Goal: Information Seeking & Learning: Find contact information

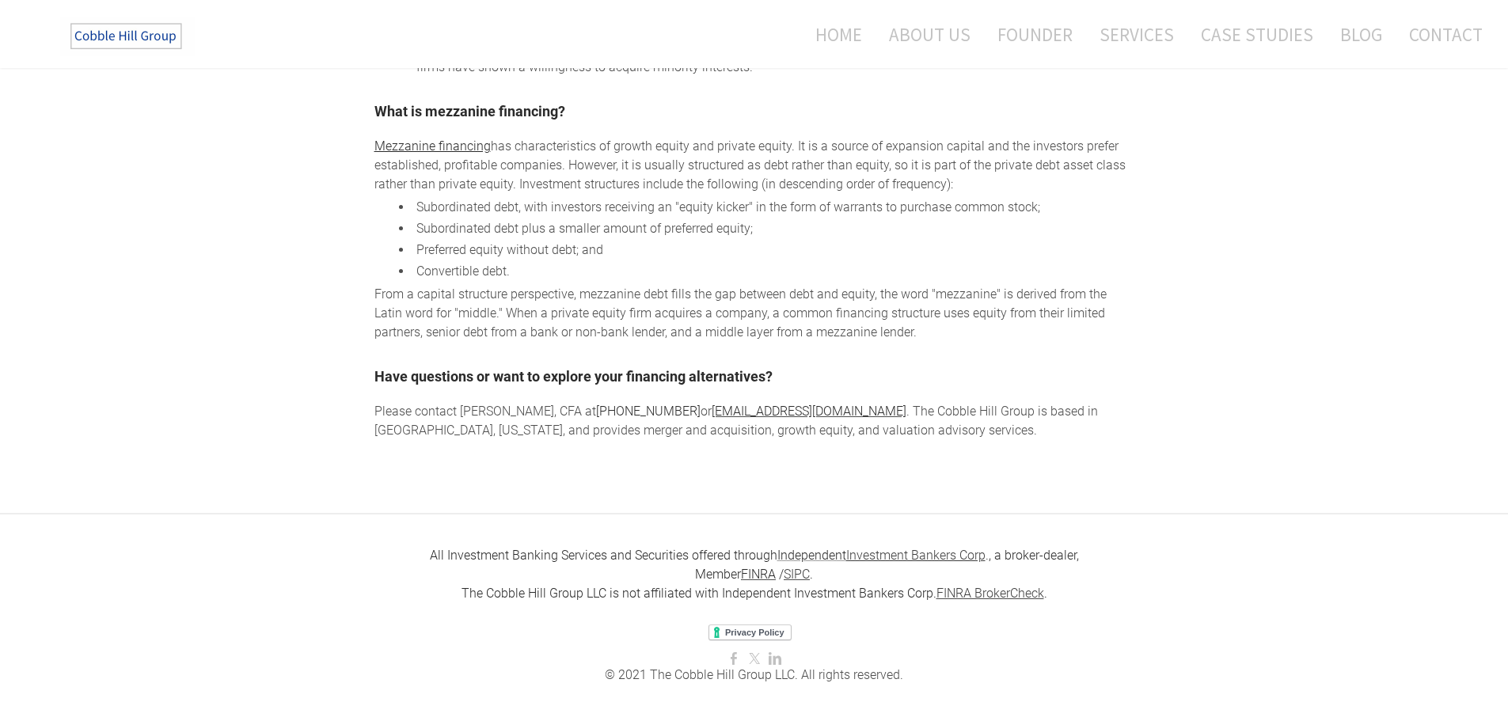
scroll to position [1853, 0]
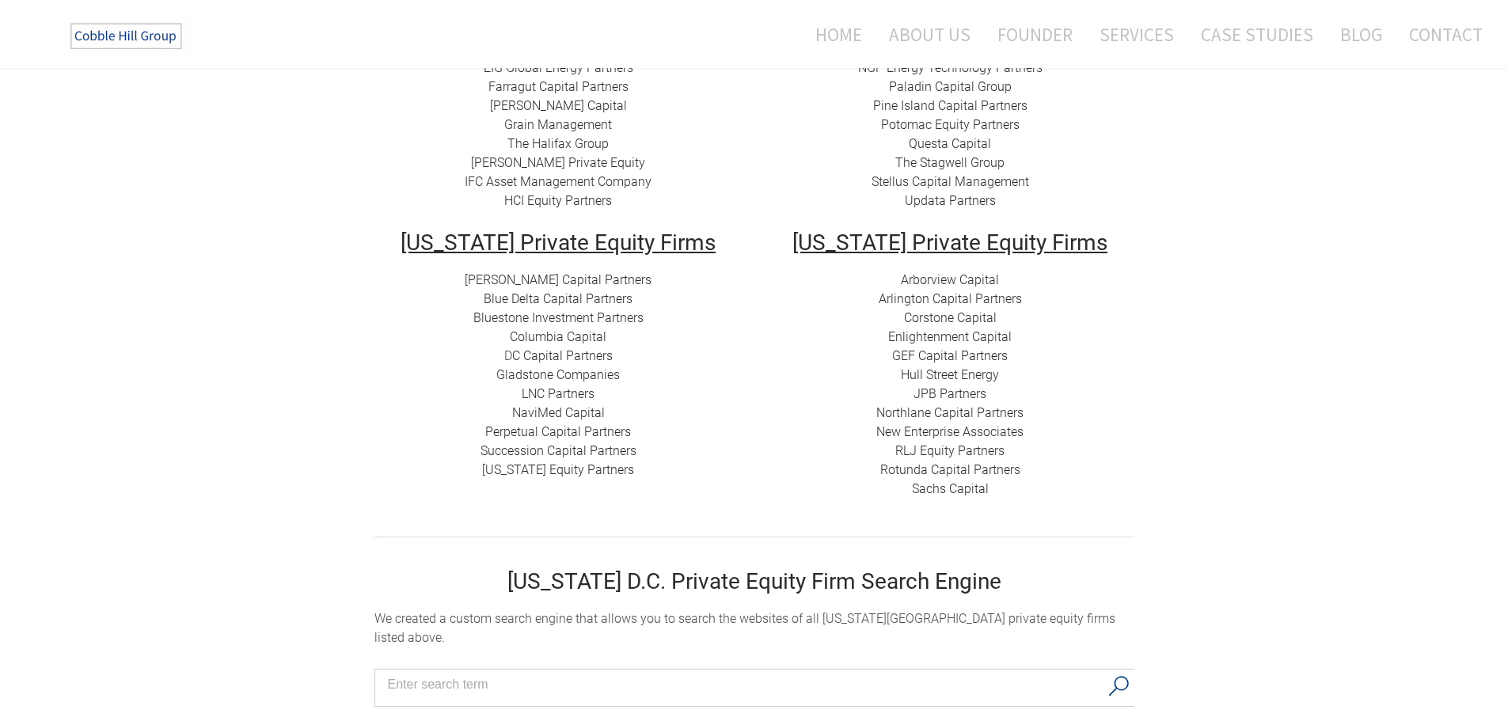
scroll to position [453, 0]
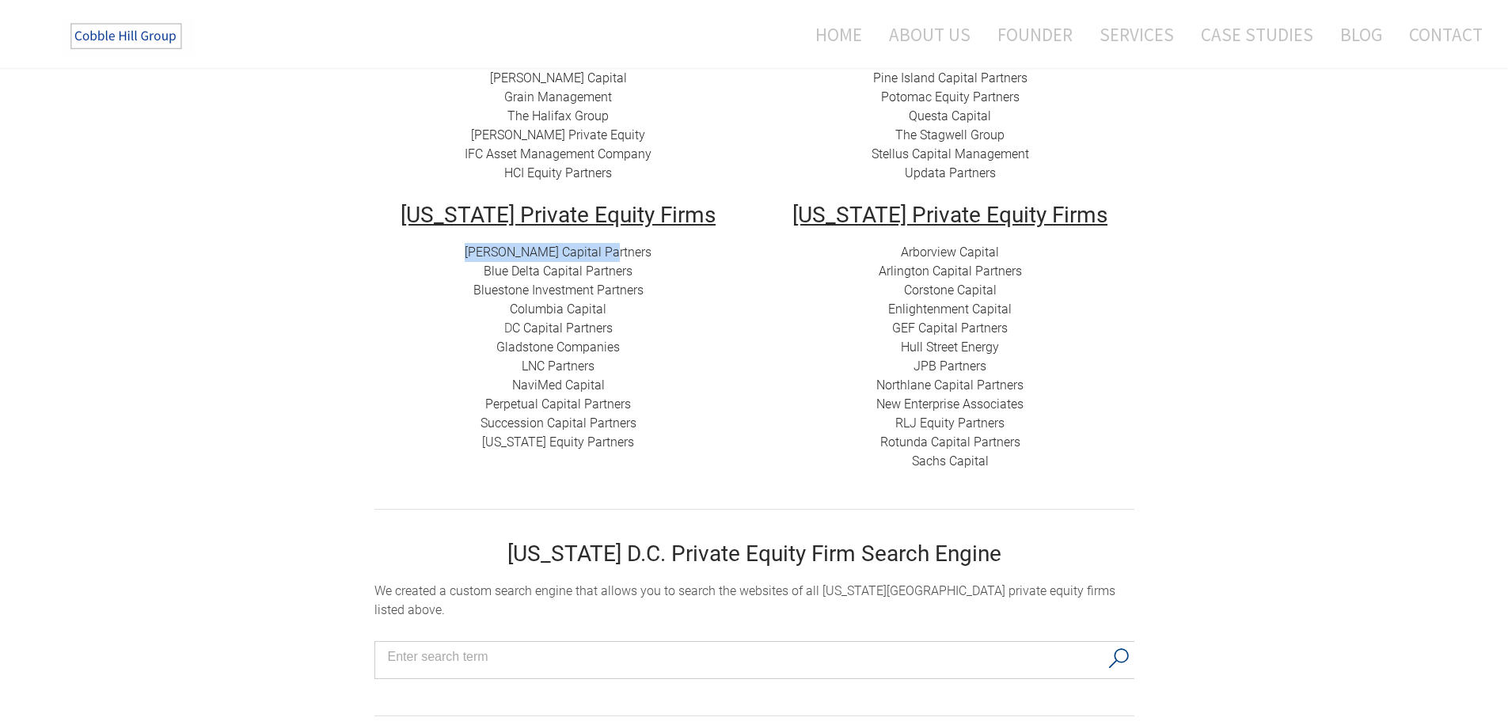
drag, startPoint x: 482, startPoint y: 246, endPoint x: 629, endPoint y: 249, distance: 147.3
click at [629, 249] on div "[PERSON_NAME] Capital Partners Blue Delta Capital Partners ​Bluestone Investmen…" at bounding box center [558, 347] width 368 height 209
drag, startPoint x: 449, startPoint y: 290, endPoint x: 591, endPoint y: 245, distance: 148.7
click at [647, 294] on div "[PERSON_NAME] Capital Partners Blue Delta Capital Partners ​Bluestone Investmen…" at bounding box center [558, 347] width 368 height 209
copy link "​Bluestone Investment Partners"
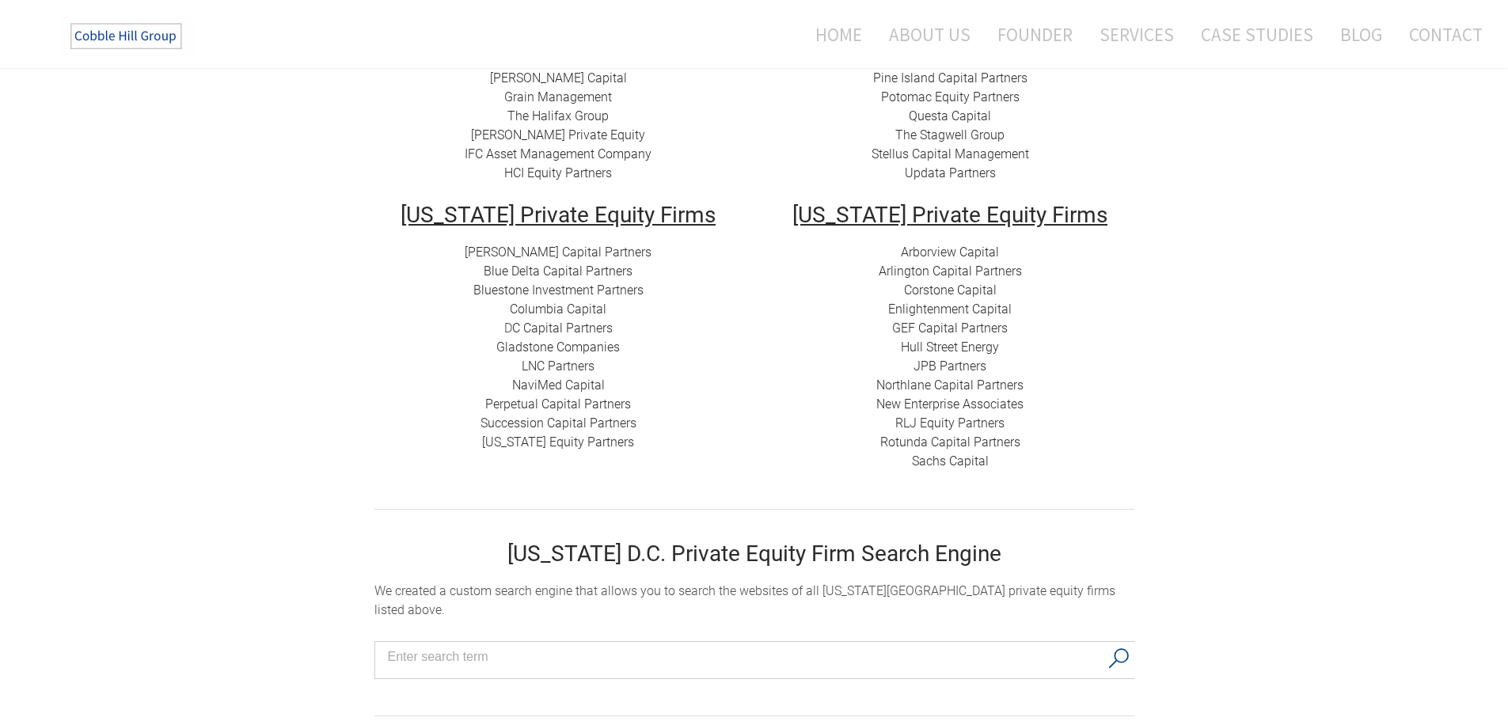
drag, startPoint x: 1395, startPoint y: 28, endPoint x: 1390, endPoint y: 133, distance: 105.4
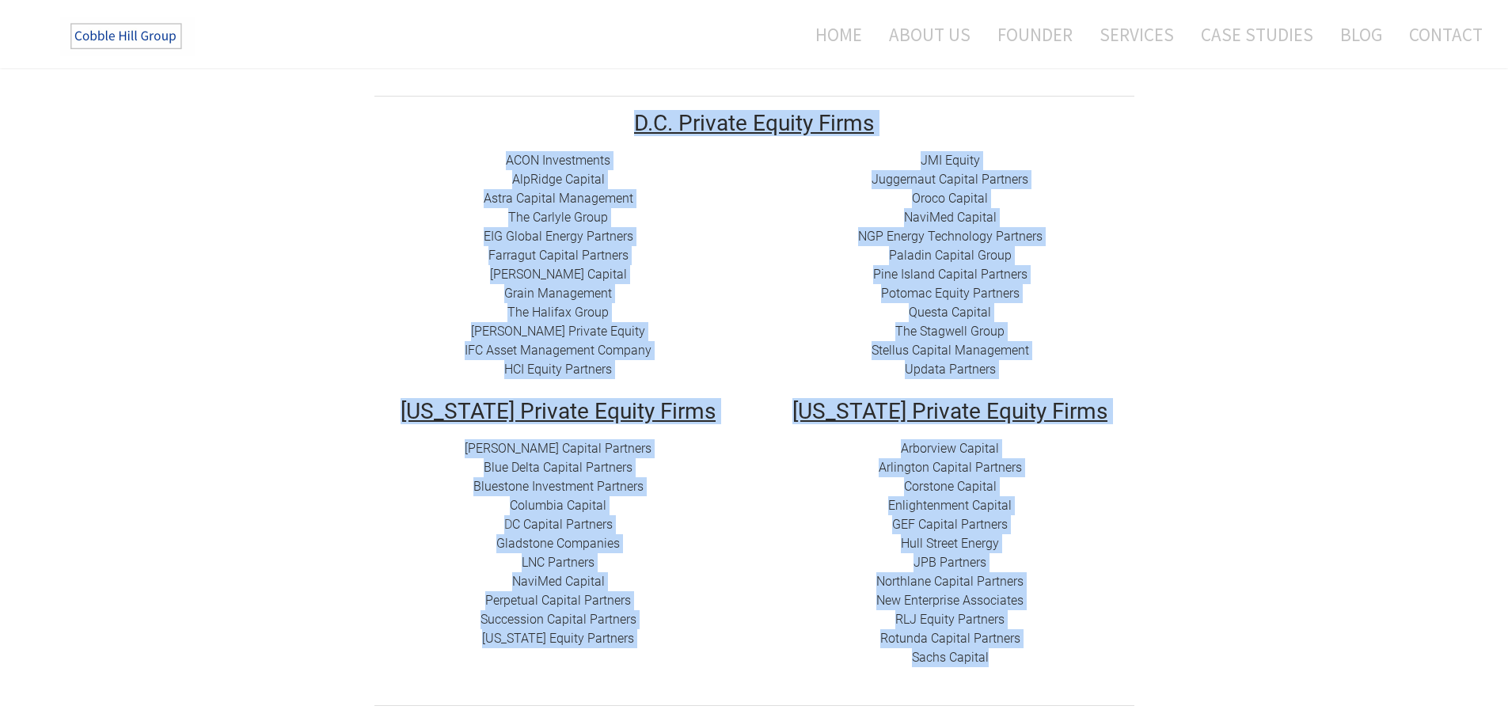
drag, startPoint x: 615, startPoint y: 118, endPoint x: 1013, endPoint y: 667, distance: 677.5
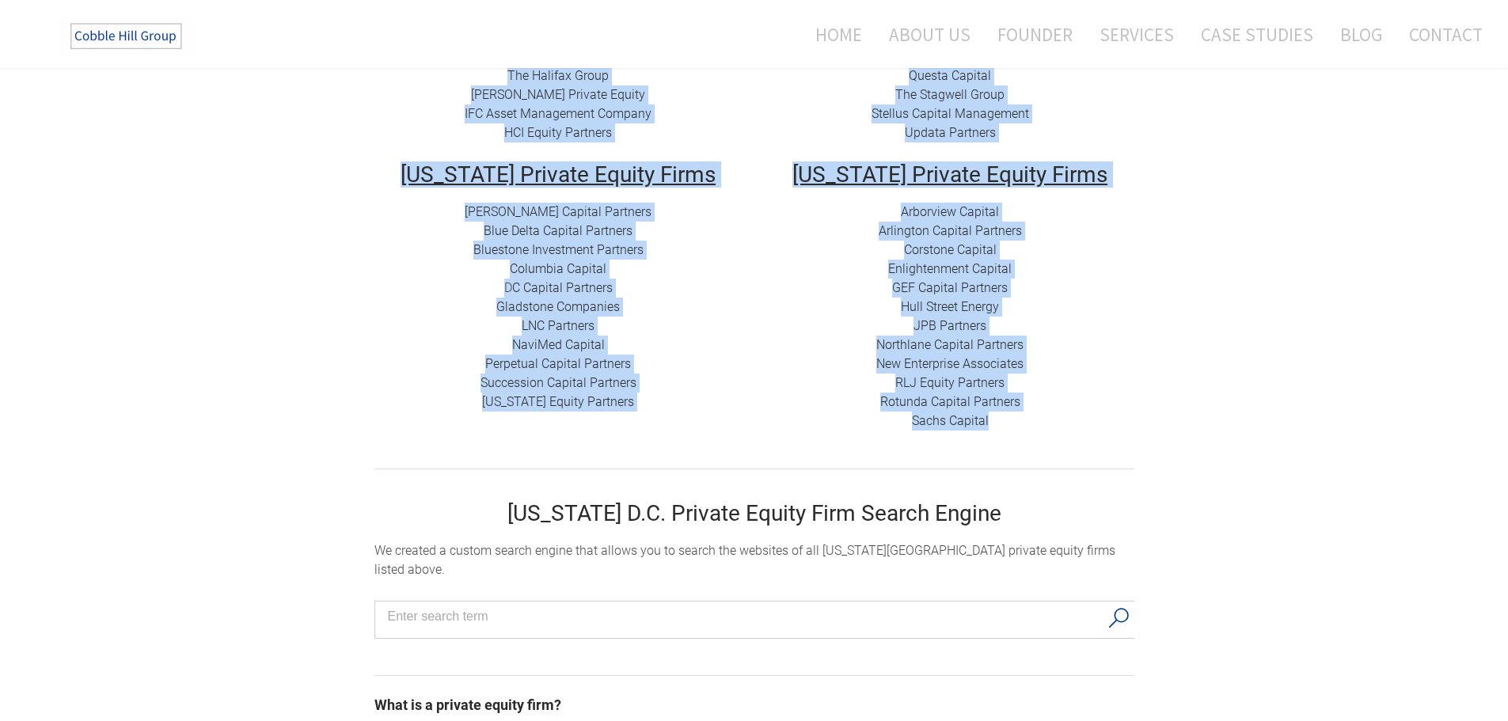
scroll to position [494, 0]
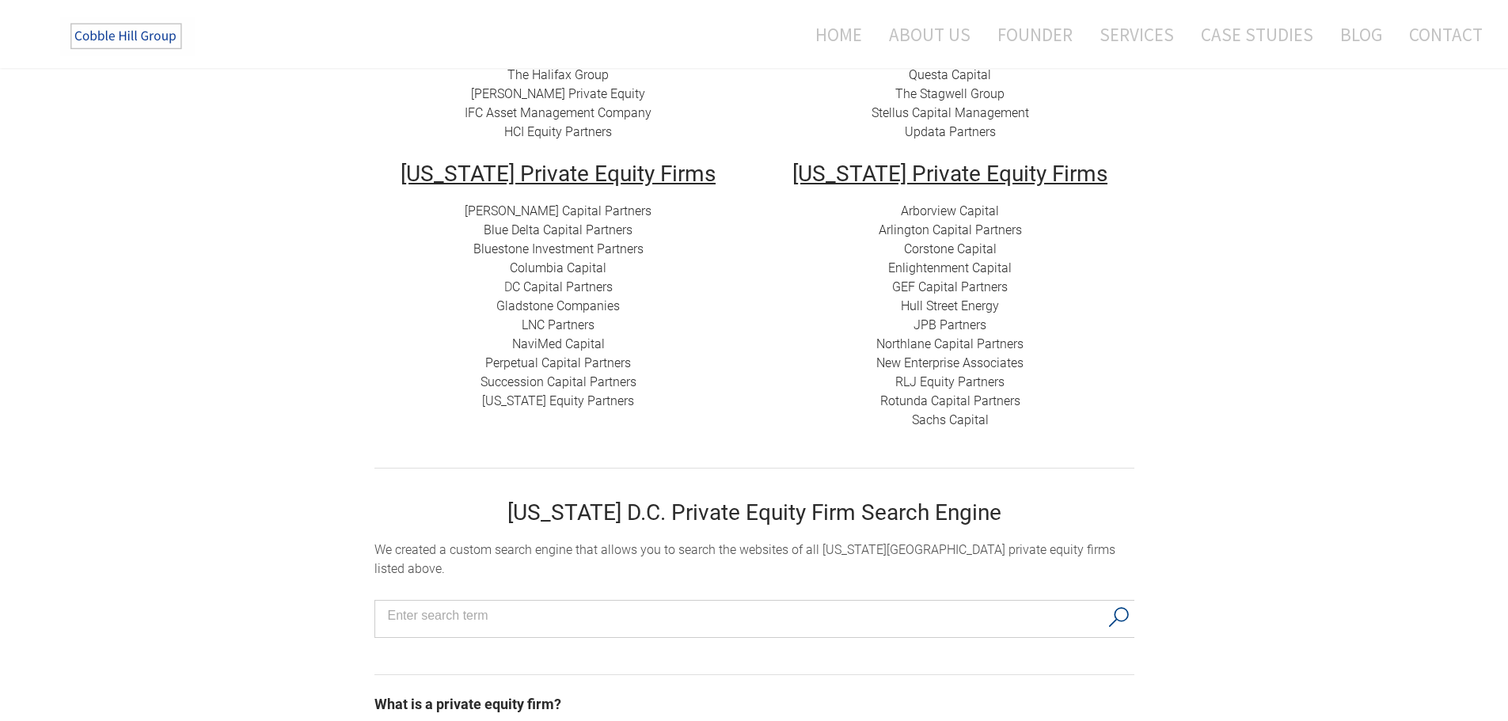
click at [1181, 401] on div "[US_STATE], D.C. Private Equity Firms Private equity firms in [US_STATE], D.C. …" at bounding box center [754, 733] width 1508 height 2258
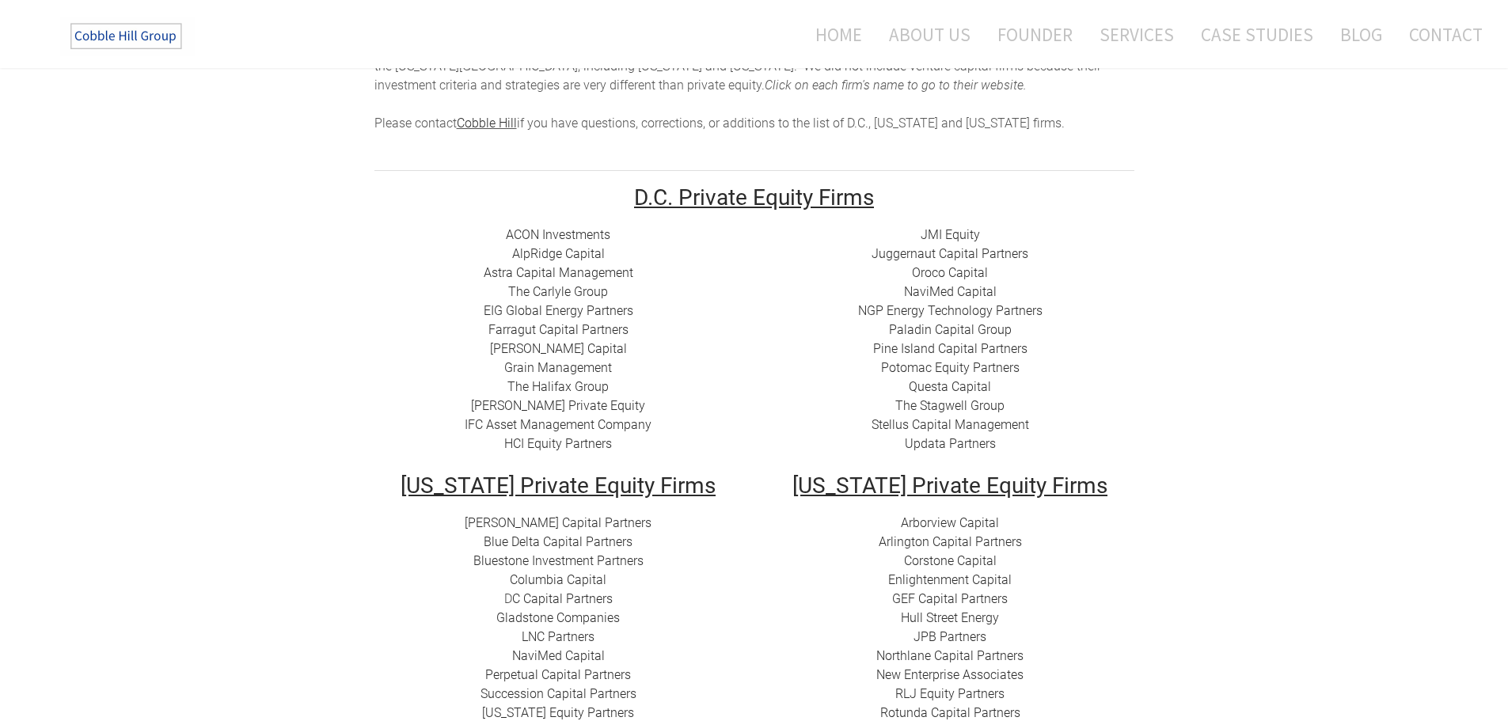
scroll to position [177, 0]
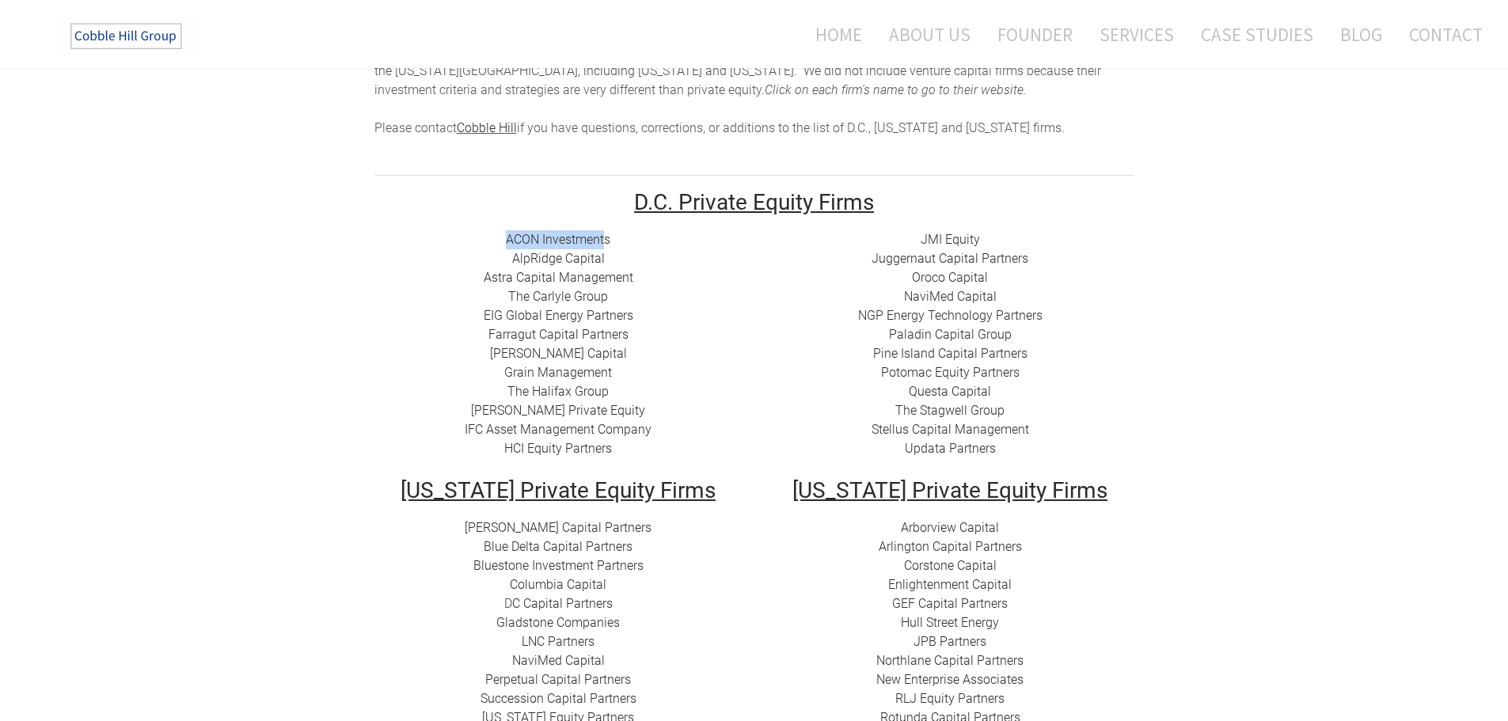
drag, startPoint x: 496, startPoint y: 238, endPoint x: 607, endPoint y: 240, distance: 110.9
click at [607, 240] on div "ACON Investments ​ AlpRidge Capital ​Astra Capital Management ​​ The Carlyle Gr…" at bounding box center [558, 344] width 368 height 228
copy link "ACON Investment"
drag, startPoint x: 500, startPoint y: 259, endPoint x: 603, endPoint y: 260, distance: 103.7
click at [603, 260] on div "ACON Investments ​ AlpRidge Capital ​Astra Capital Management ​​ The Carlyle Gr…" at bounding box center [558, 344] width 368 height 228
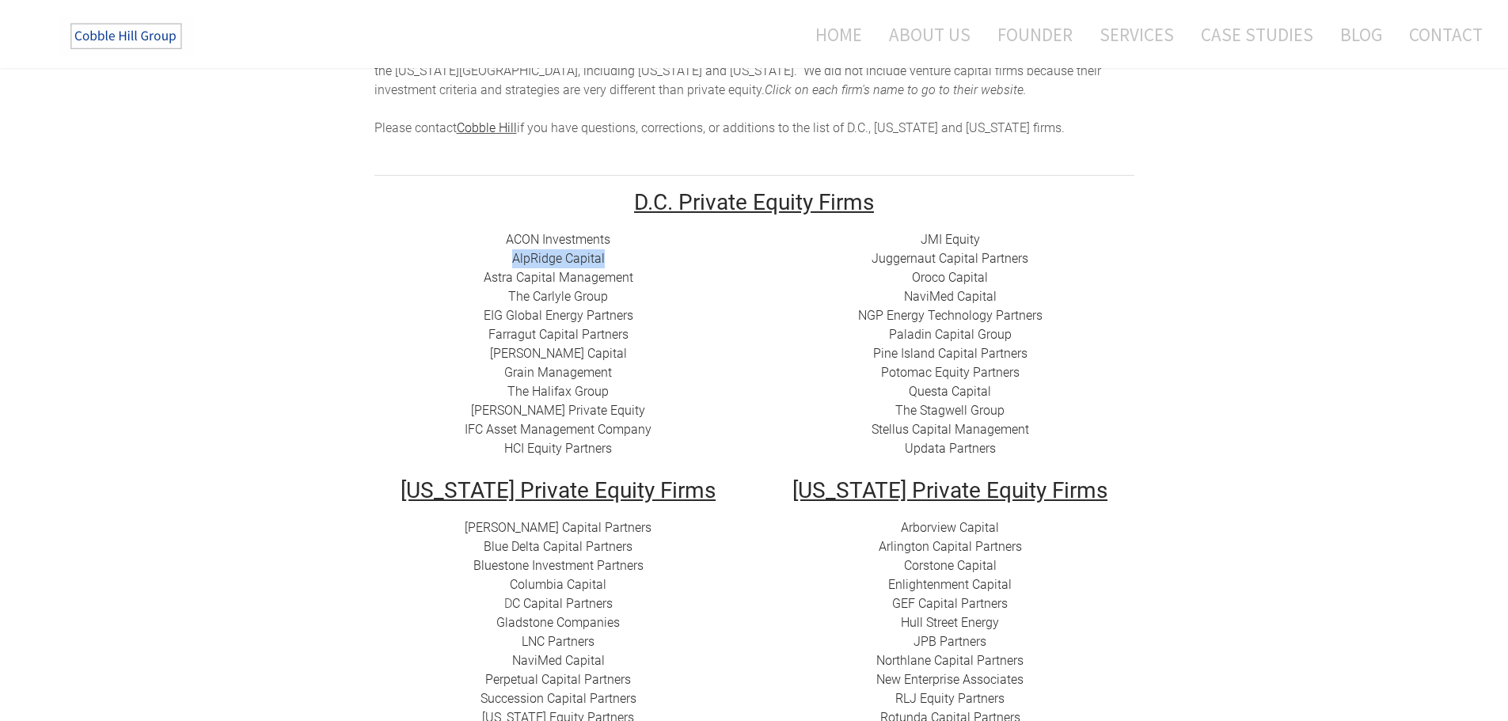
copy link "AlpRidge Capital"
drag, startPoint x: 649, startPoint y: 276, endPoint x: 462, endPoint y: 272, distance: 186.9
click at [469, 275] on div "ACON Investments ​ AlpRidge Capital ​Astra Capital Management ​​ The Carlyle Gr…" at bounding box center [558, 344] width 368 height 228
copy link "​Astra Capital Management"
drag, startPoint x: 485, startPoint y: 329, endPoint x: 628, endPoint y: 333, distance: 143.4
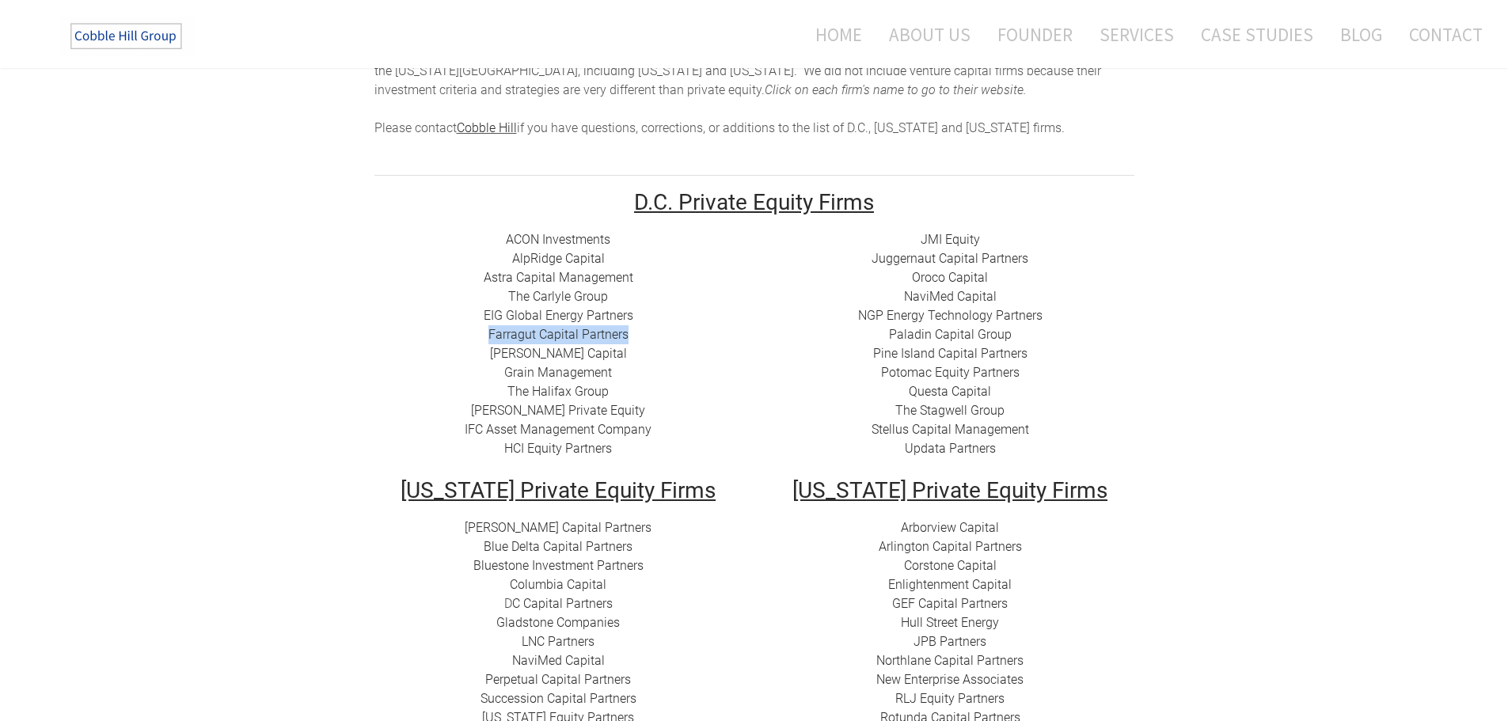
click at [628, 333] on div "ACON Investments ​ AlpRidge Capital ​Astra Capital Management ​​ The Carlyle Gr…" at bounding box center [558, 344] width 368 height 228
copy link "Farragut Capital Partners"
drag, startPoint x: 504, startPoint y: 354, endPoint x: 615, endPoint y: 360, distance: 111.8
click at [615, 360] on div "ACON Investments ​ AlpRidge Capital ​Astra Capital Management ​​ The Carlyle Gr…" at bounding box center [558, 344] width 368 height 228
copy link "​[PERSON_NAME] Capital"
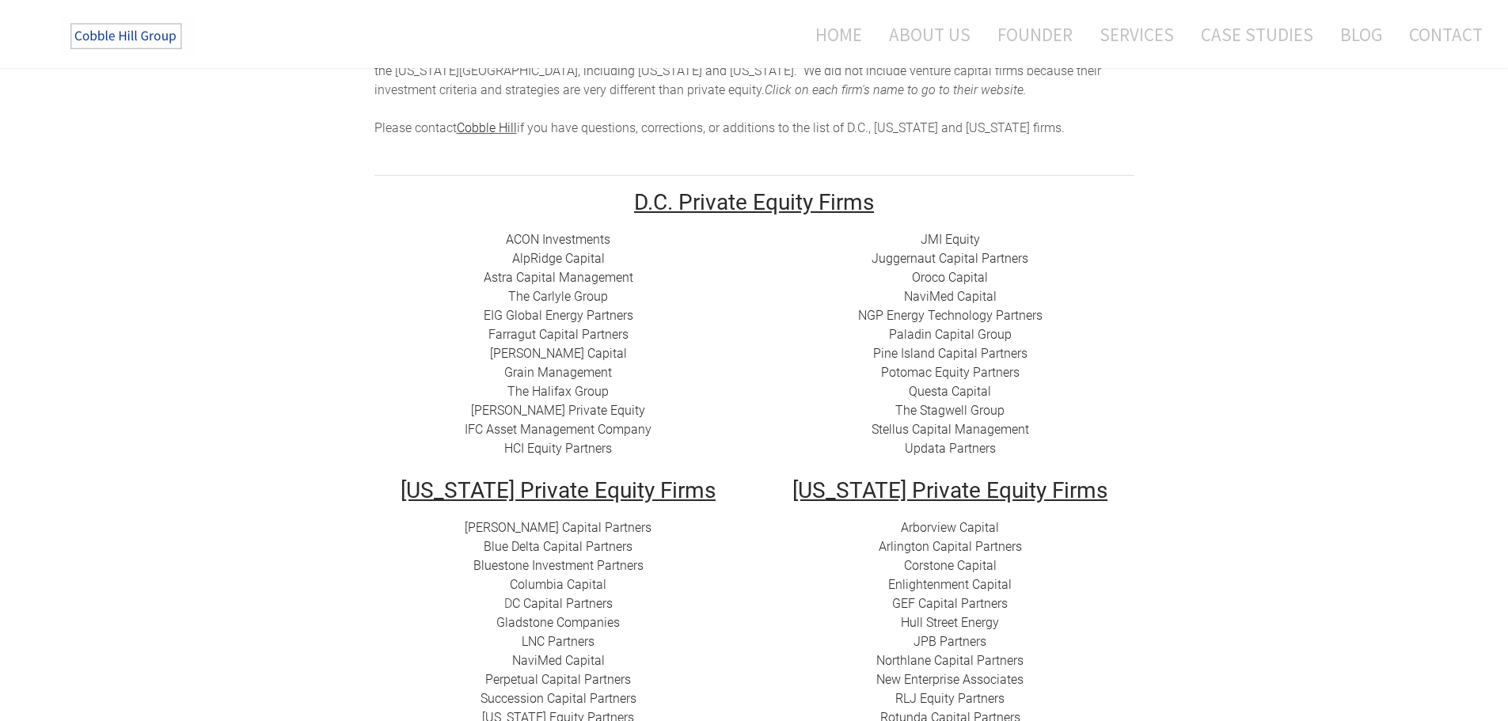
click at [629, 381] on div "ACON Investments ​ AlpRidge Capital ​Astra Capital Management ​​ The Carlyle Gr…" at bounding box center [558, 344] width 368 height 228
drag, startPoint x: 615, startPoint y: 390, endPoint x: 503, endPoint y: 393, distance: 112.5
click at [503, 393] on div "ACON Investments ​ AlpRidge Capital ​Astra Capital Management ​​ The Carlyle Gr…" at bounding box center [558, 344] width 368 height 228
copy link "The Halifax Group"
drag, startPoint x: 610, startPoint y: 368, endPoint x: 500, endPoint y: 364, distance: 110.9
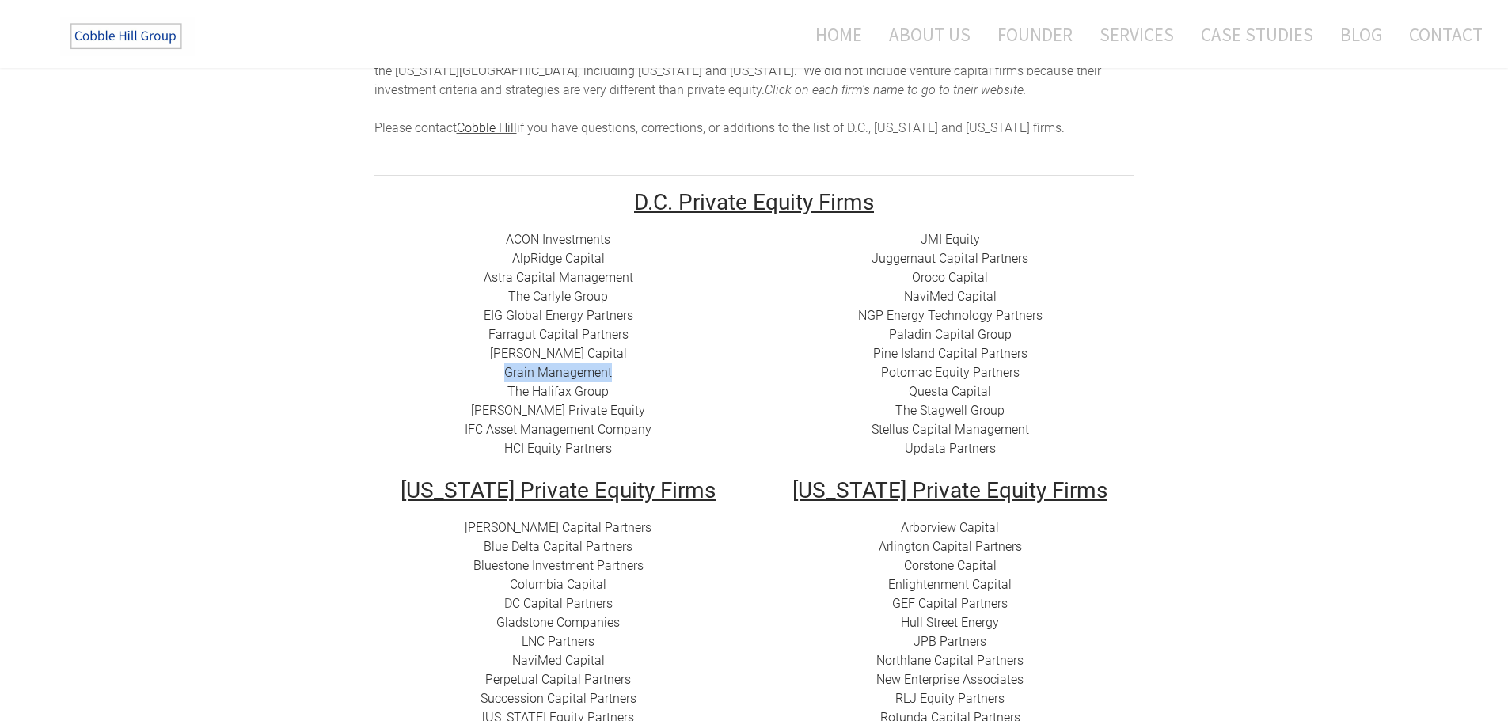
click at [500, 369] on div "ACON Investments ​ AlpRidge Capital ​Astra Capital Management ​​ The Carlyle Gr…" at bounding box center [558, 344] width 368 height 228
copy link "Grain Management"
drag, startPoint x: 504, startPoint y: 391, endPoint x: 605, endPoint y: 386, distance: 101.5
click at [605, 386] on div "ACON Investments ​ AlpRidge Capital ​Astra Capital Management ​​ The Carlyle Gr…" at bounding box center [558, 344] width 368 height 228
copy link "The Halifax Group"
